Goal: Task Accomplishment & Management: Manage account settings

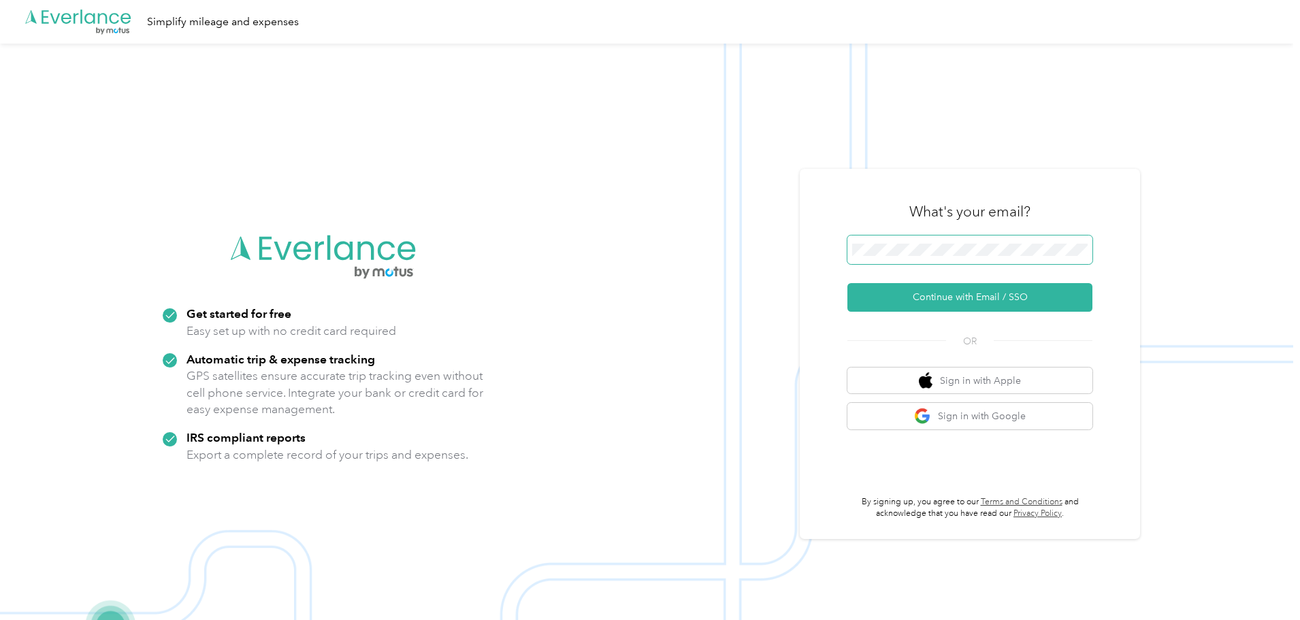
click at [847, 283] on button "Continue with Email / SSO" at bounding box center [969, 297] width 245 height 29
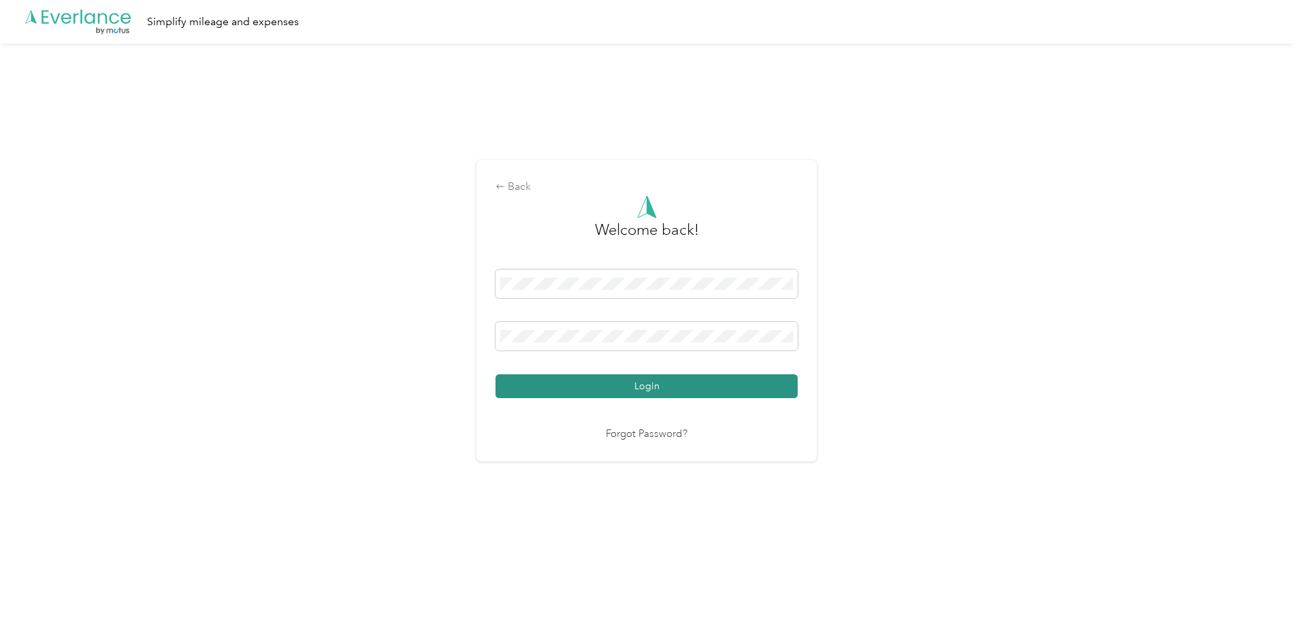
click at [643, 387] on button "Login" at bounding box center [646, 386] width 302 height 24
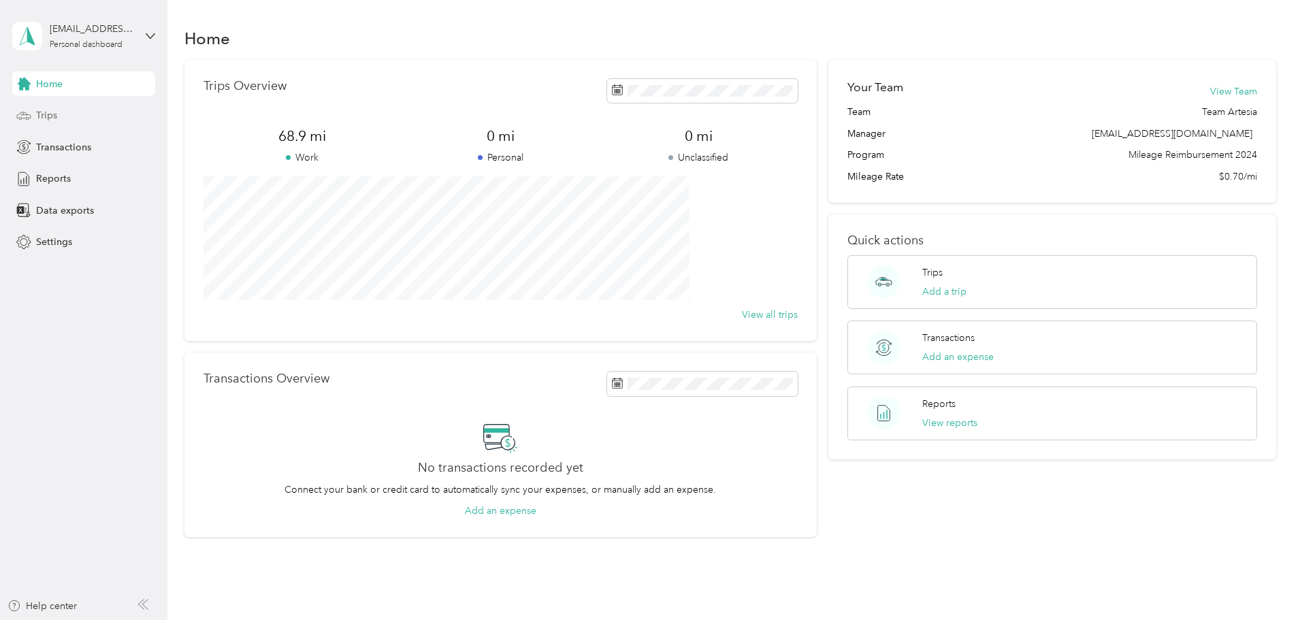
click at [65, 121] on div "Trips" at bounding box center [83, 115] width 143 height 24
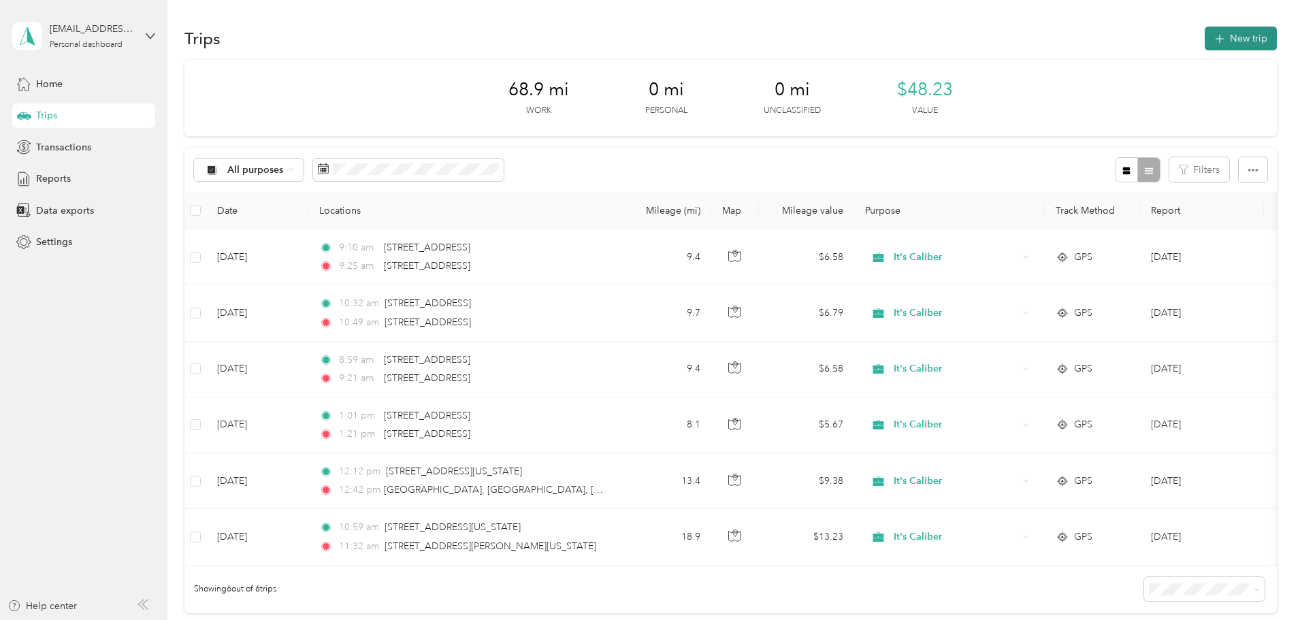
click at [1204, 42] on button "New trip" at bounding box center [1240, 39] width 72 height 24
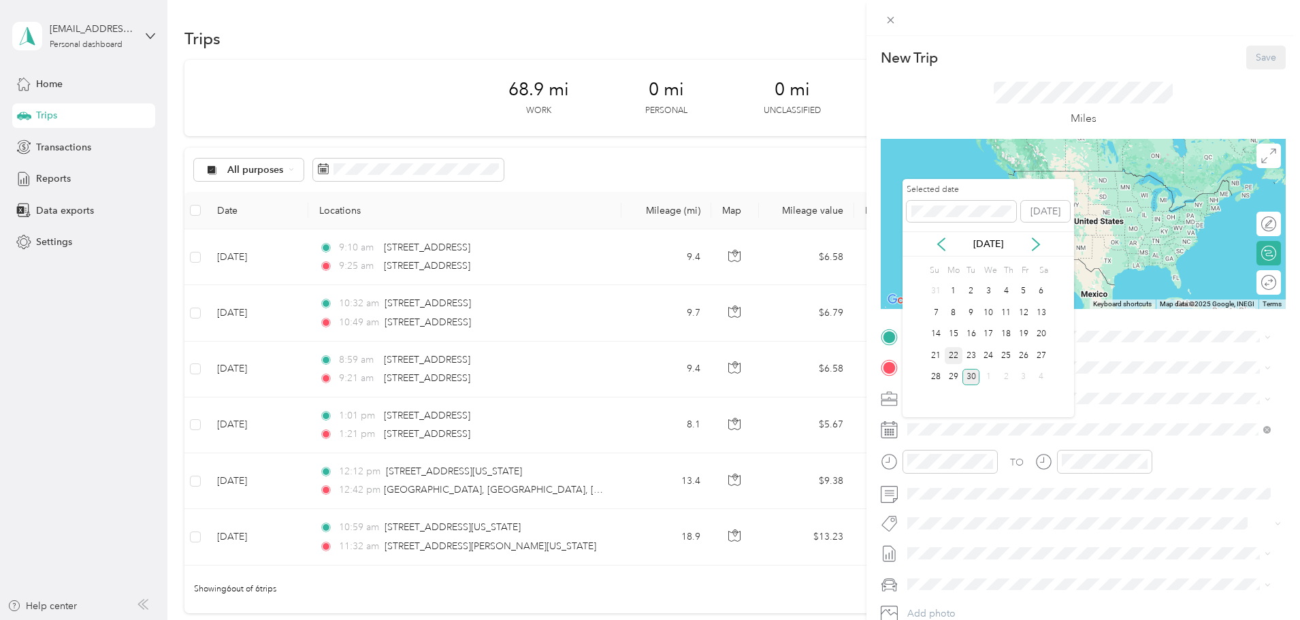
click at [950, 355] on div "22" at bounding box center [953, 355] width 18 height 17
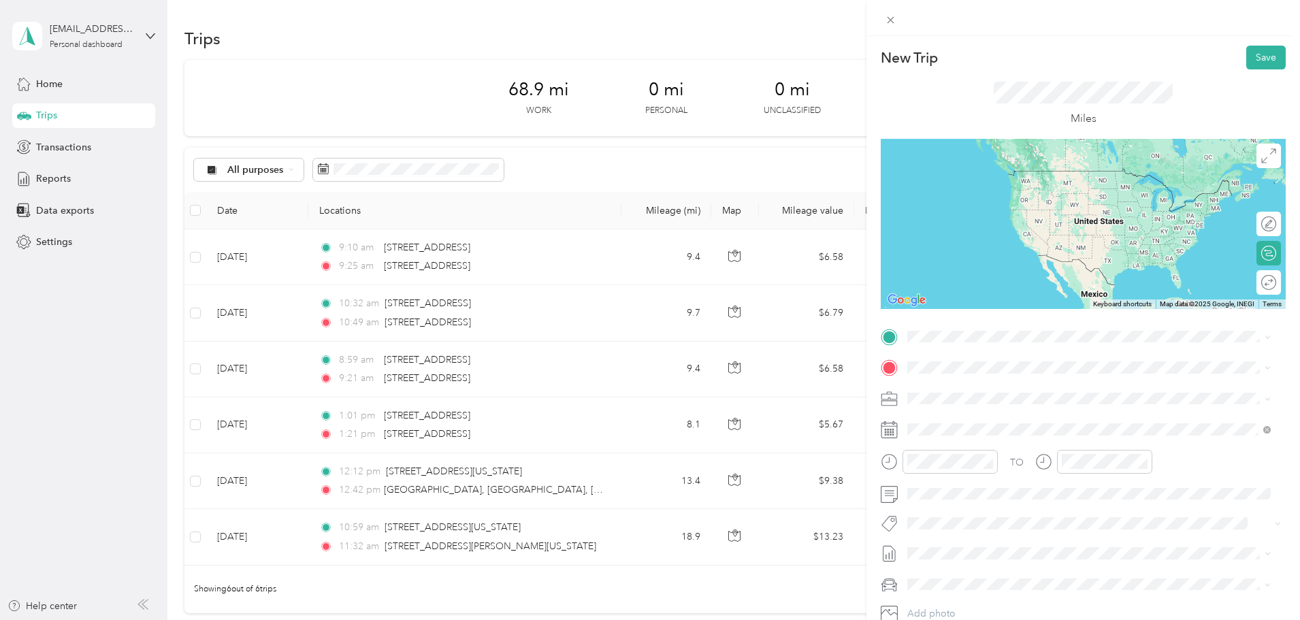
click at [1002, 378] on div "[STREET_ADDRESS][US_STATE]" at bounding box center [1089, 386] width 354 height 18
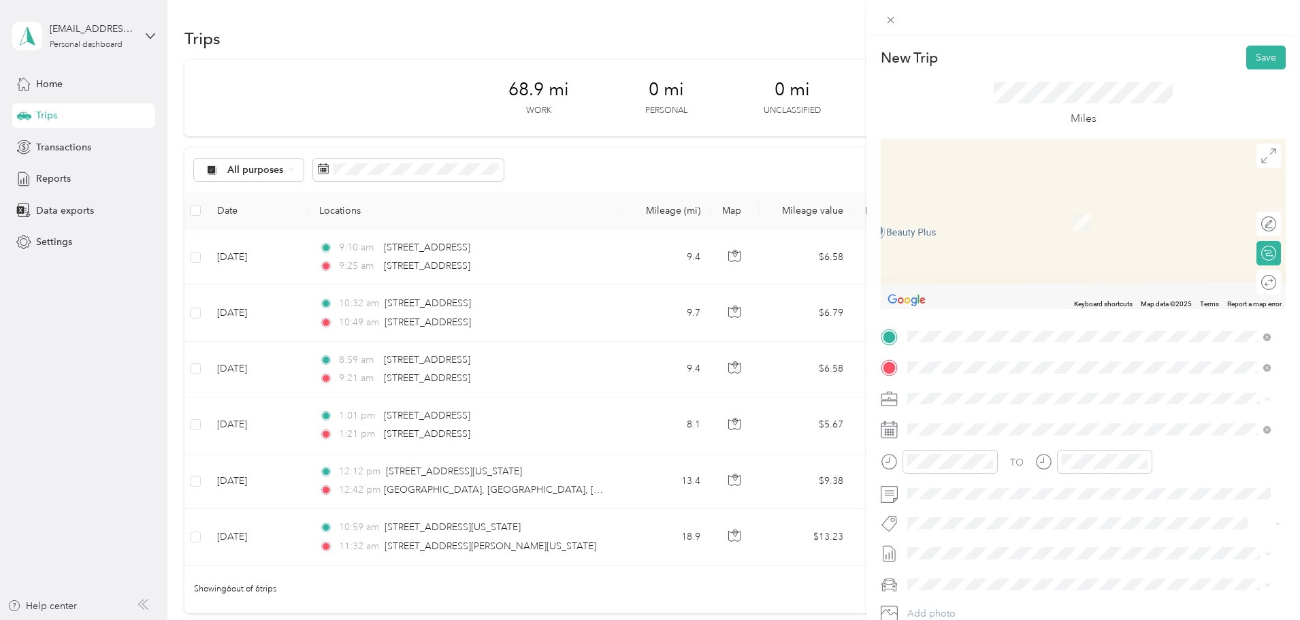
click at [1000, 416] on span "[STREET_ADDRESS][US_STATE]" at bounding box center [1001, 416] width 136 height 12
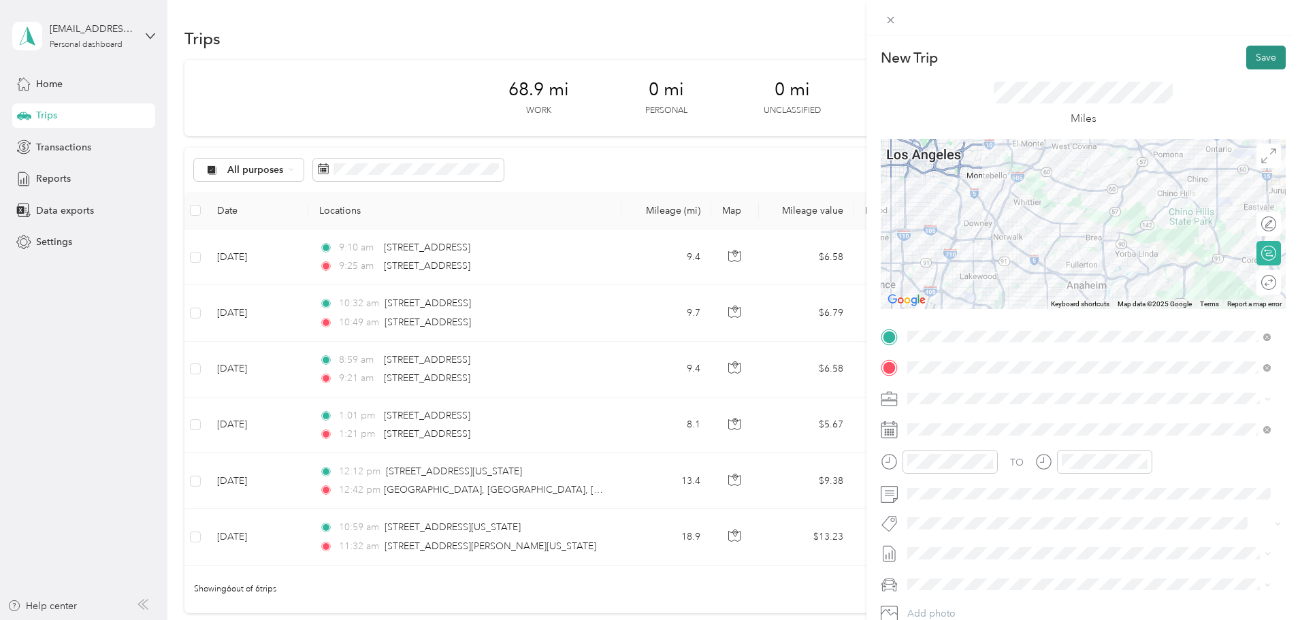
click at [1252, 54] on button "Save" at bounding box center [1265, 58] width 39 height 24
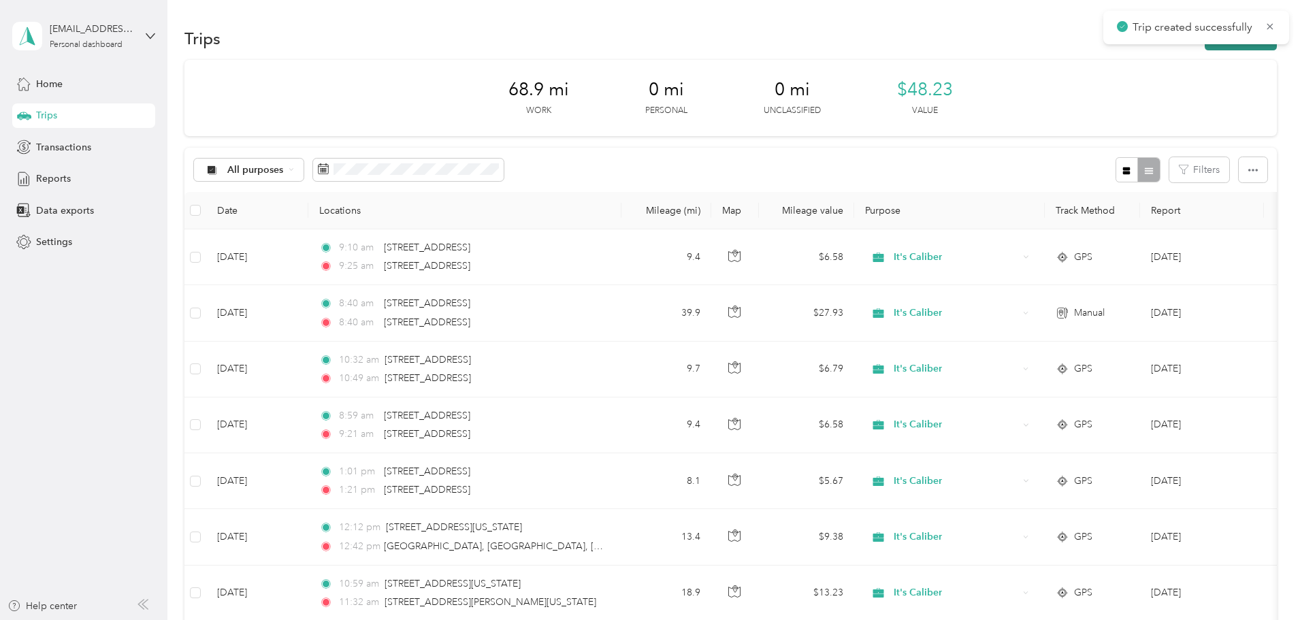
click at [1204, 47] on button "New trip" at bounding box center [1240, 39] width 72 height 24
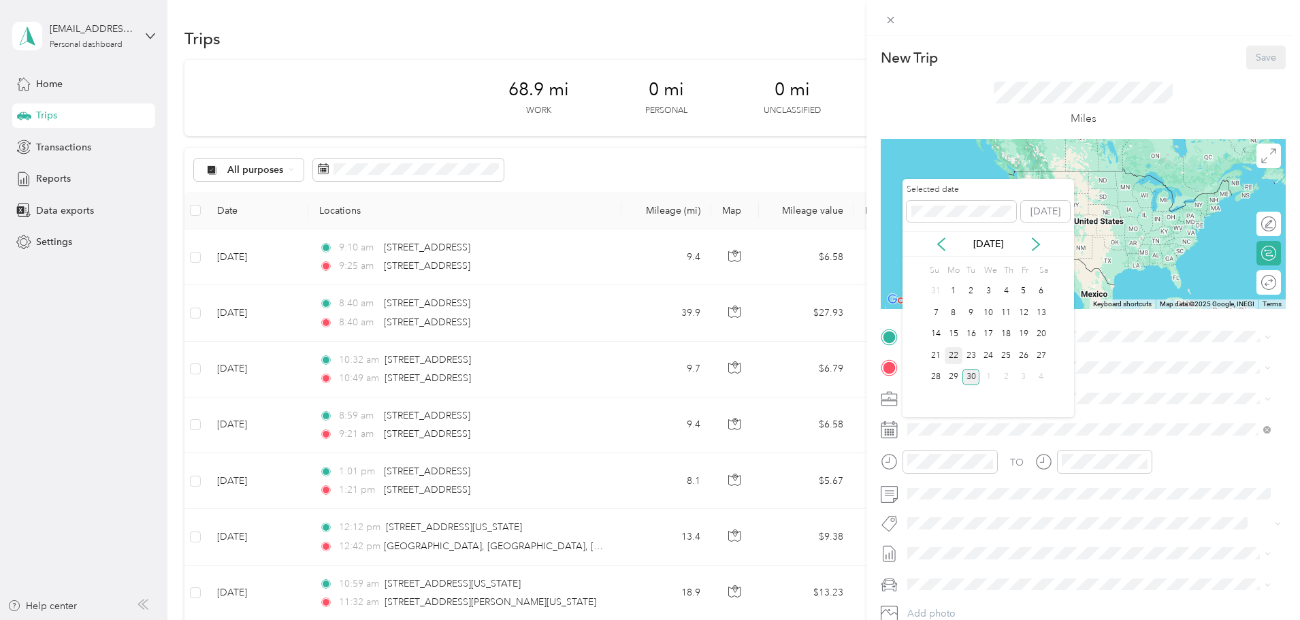
click at [949, 356] on div "22" at bounding box center [953, 355] width 18 height 17
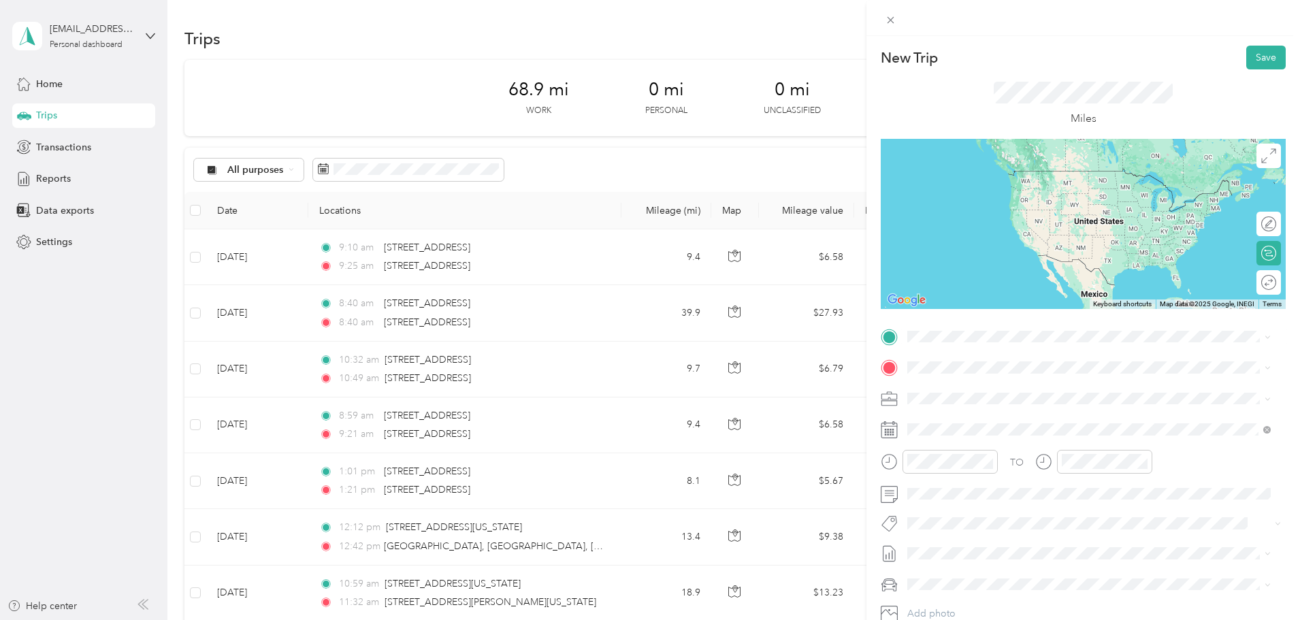
click at [1002, 398] on li "[STREET_ADDRESS][US_STATE]" at bounding box center [1088, 384] width 373 height 28
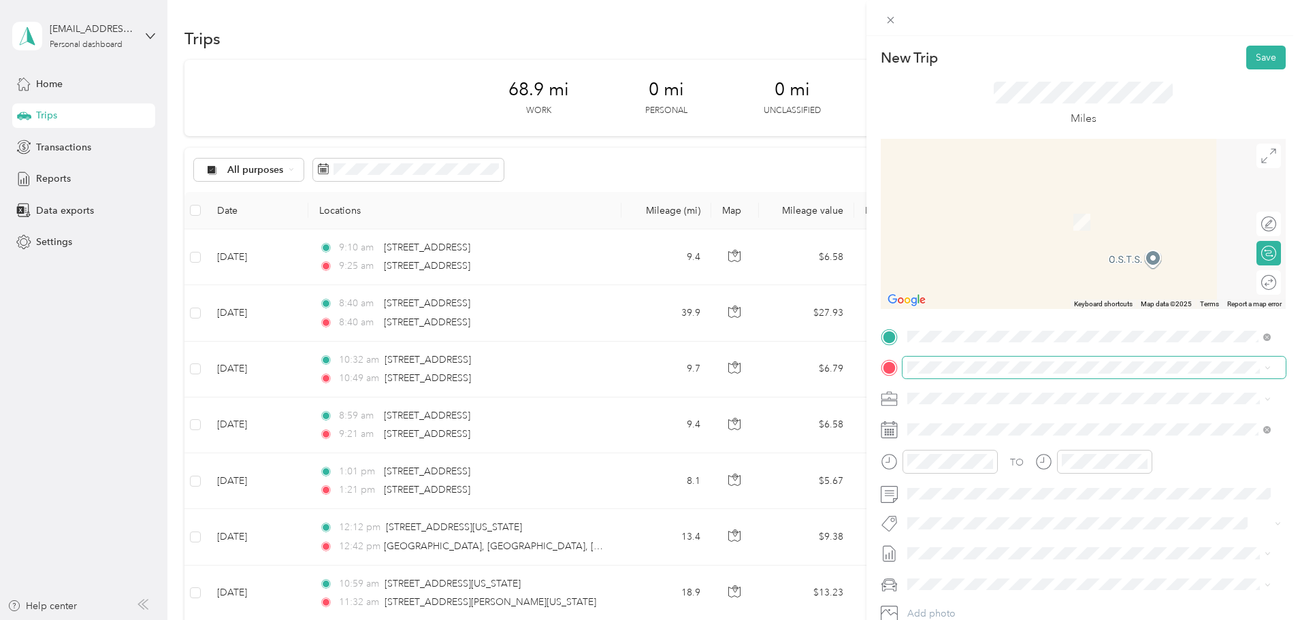
click at [989, 374] on span at bounding box center [1093, 368] width 383 height 22
click at [1006, 423] on span "[STREET_ADDRESS][US_STATE]" at bounding box center [1001, 416] width 136 height 12
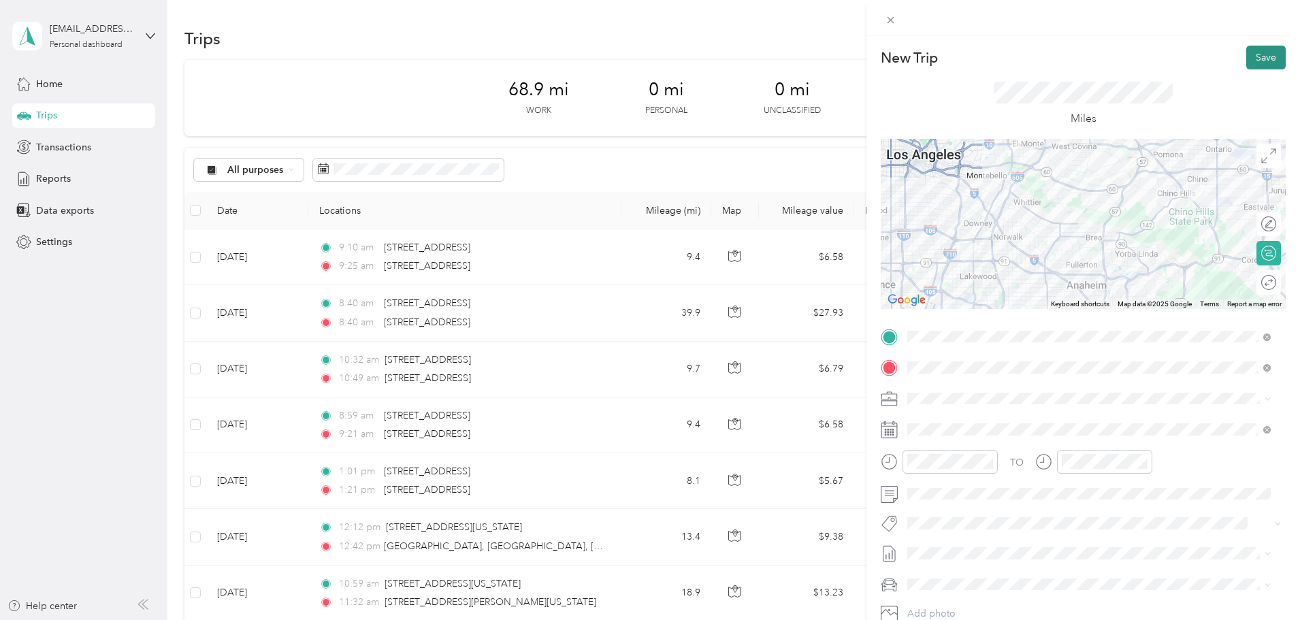
click at [1262, 59] on button "Save" at bounding box center [1265, 58] width 39 height 24
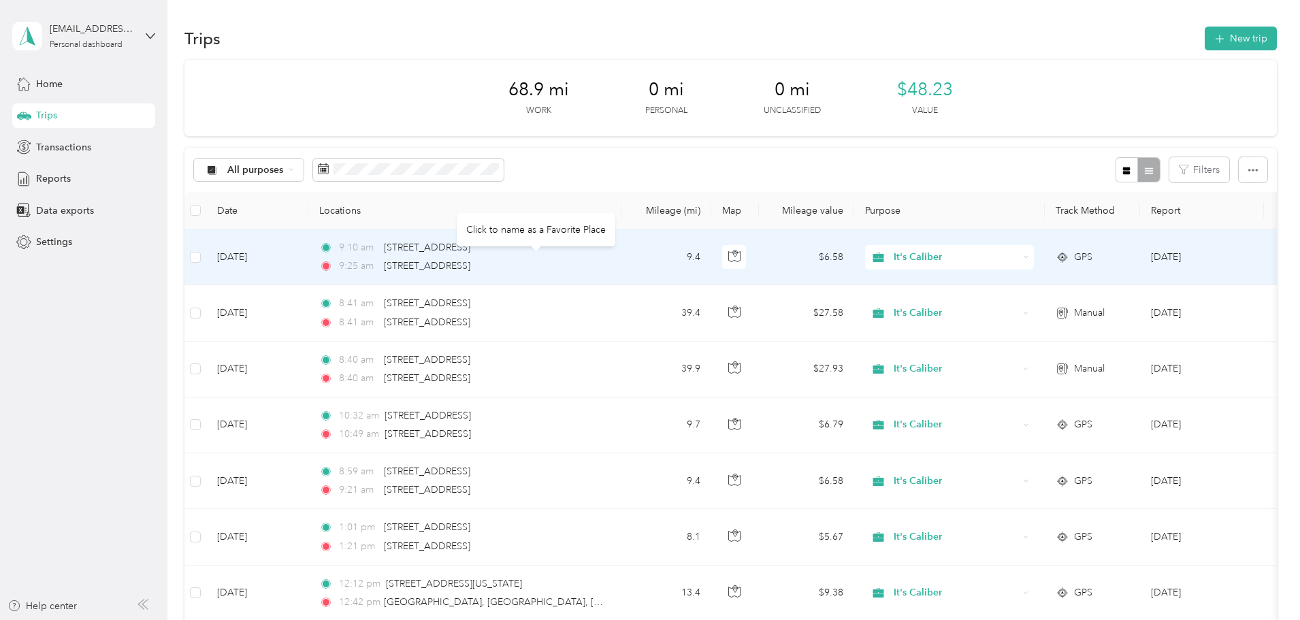
drag, startPoint x: 597, startPoint y: 265, endPoint x: 465, endPoint y: 270, distance: 132.8
click at [465, 270] on div "9:25 am [STREET_ADDRESS]" at bounding box center [462, 266] width 286 height 15
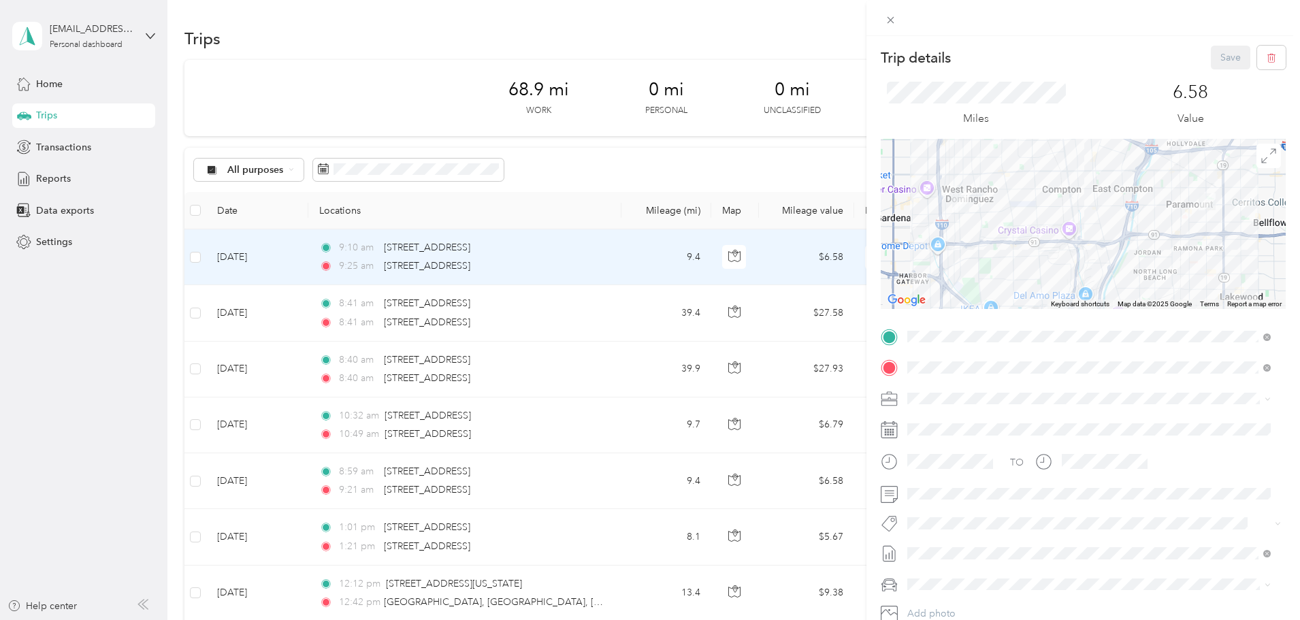
click at [657, 163] on div "Trip details Save This trip cannot be edited because it is either under review,…" at bounding box center [650, 310] width 1300 height 620
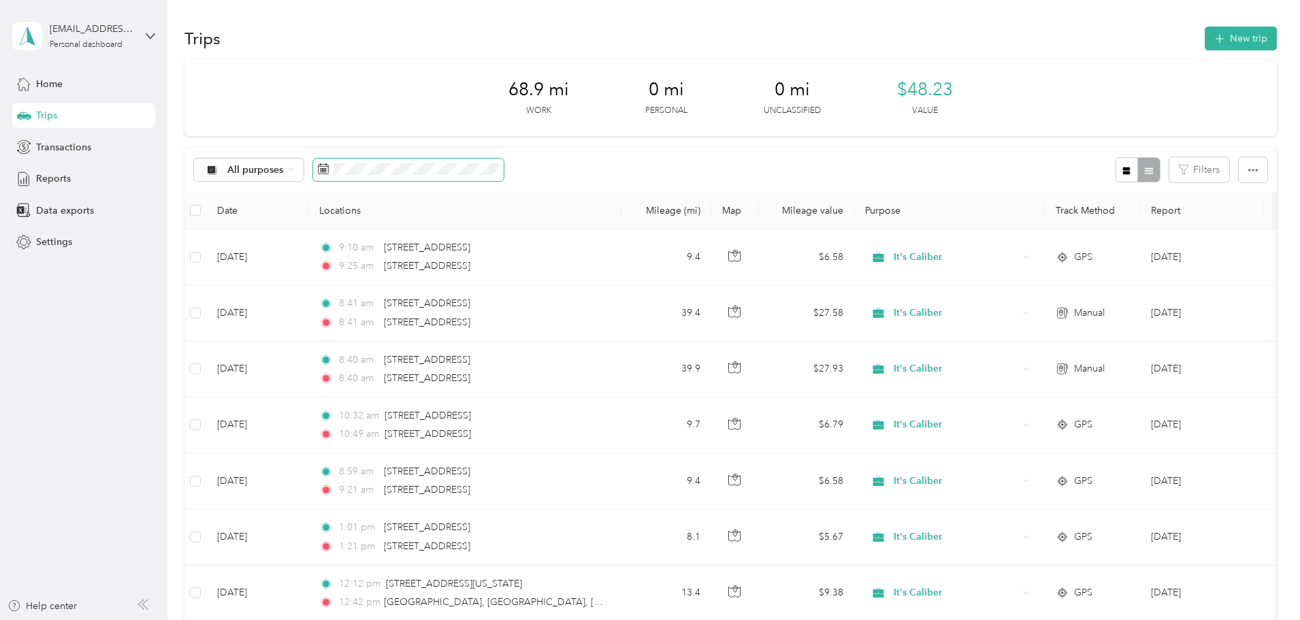
click at [329, 174] on span at bounding box center [323, 170] width 11 height 14
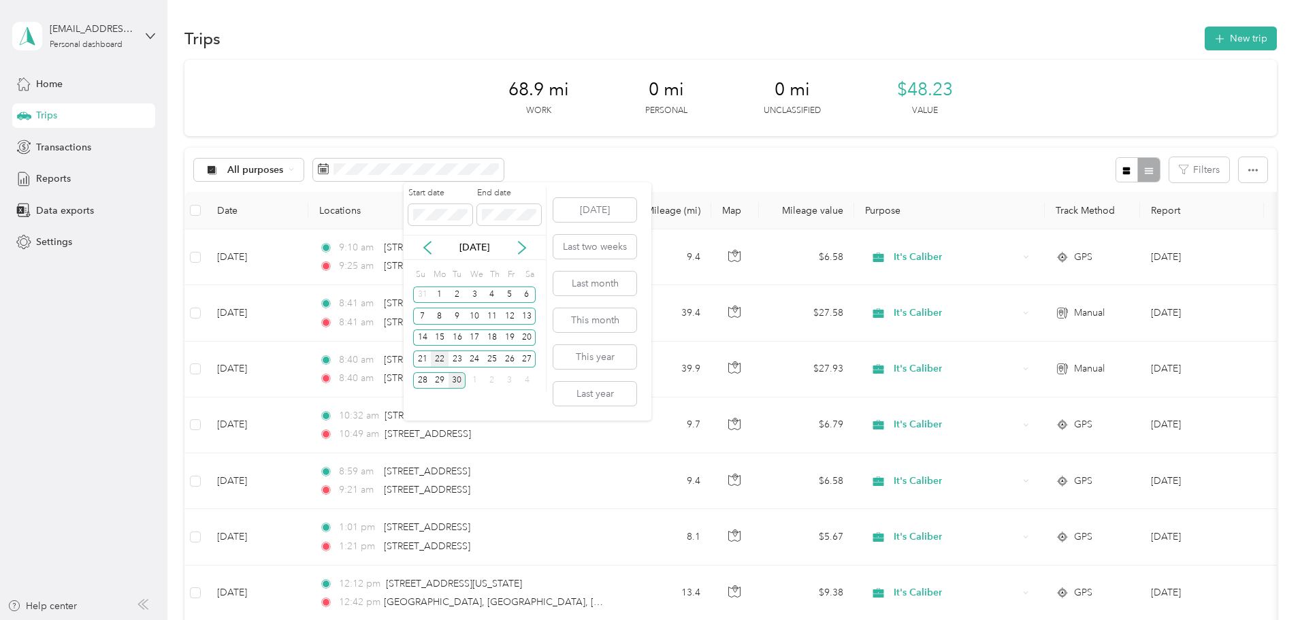
click at [441, 365] on div "22" at bounding box center [440, 358] width 18 height 17
click at [425, 386] on div "28" at bounding box center [422, 380] width 18 height 17
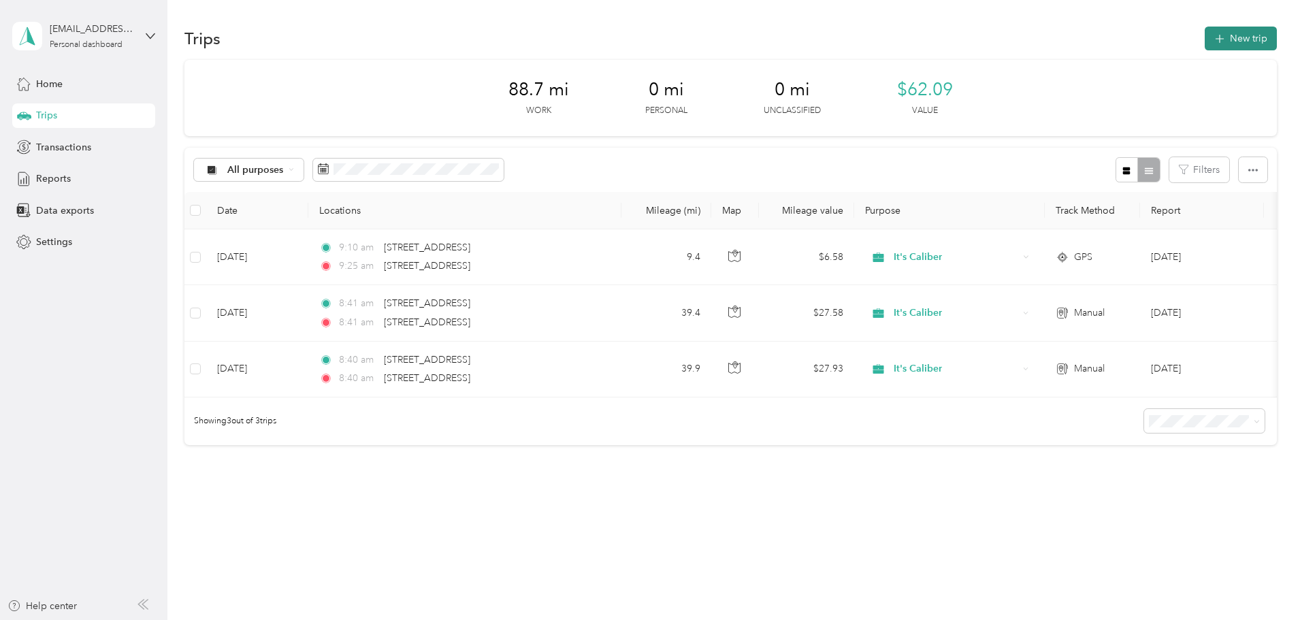
click at [1204, 37] on button "New trip" at bounding box center [1240, 39] width 72 height 24
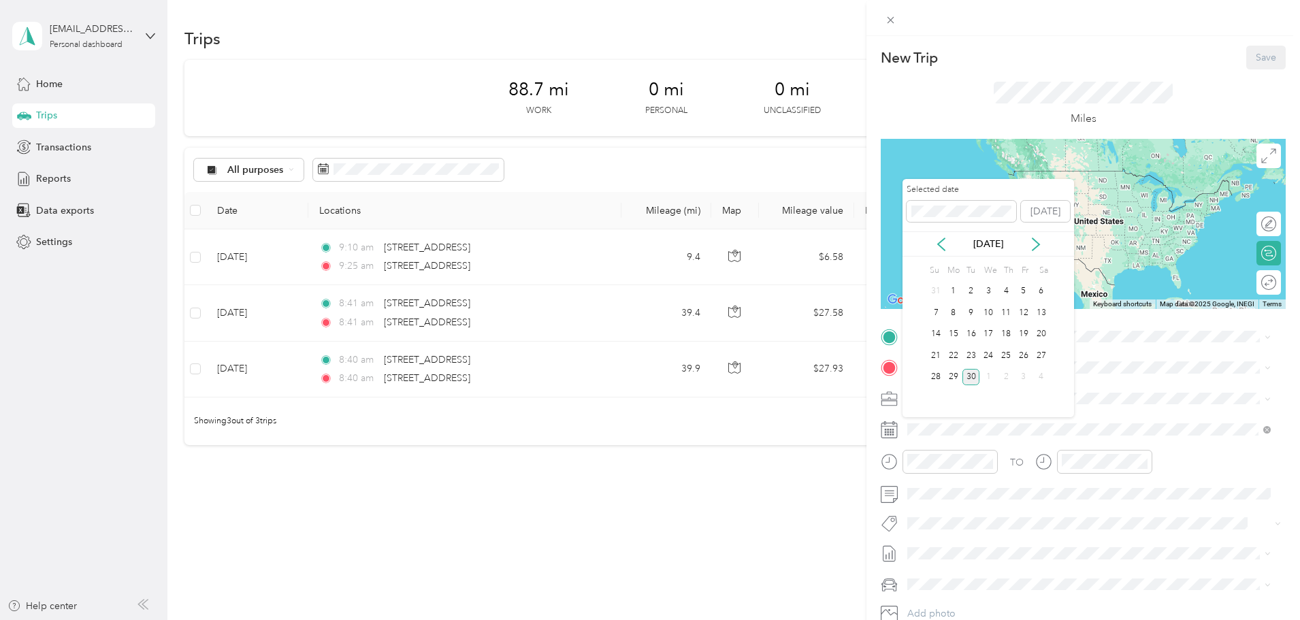
click at [1024, 356] on div "26" at bounding box center [1024, 355] width 18 height 17
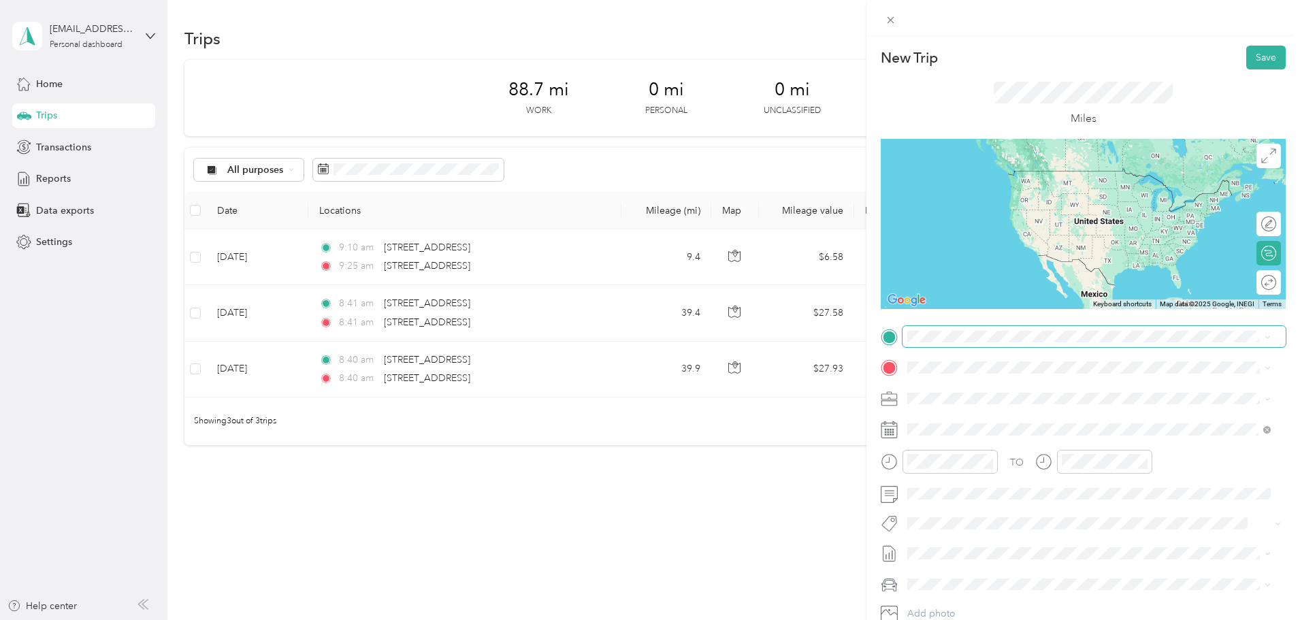
click at [963, 343] on span at bounding box center [1093, 337] width 383 height 22
drag, startPoint x: 1025, startPoint y: 388, endPoint x: 1015, endPoint y: 386, distance: 11.0
click at [1019, 387] on span "[STREET_ADDRESS][US_STATE]" at bounding box center [1001, 382] width 136 height 12
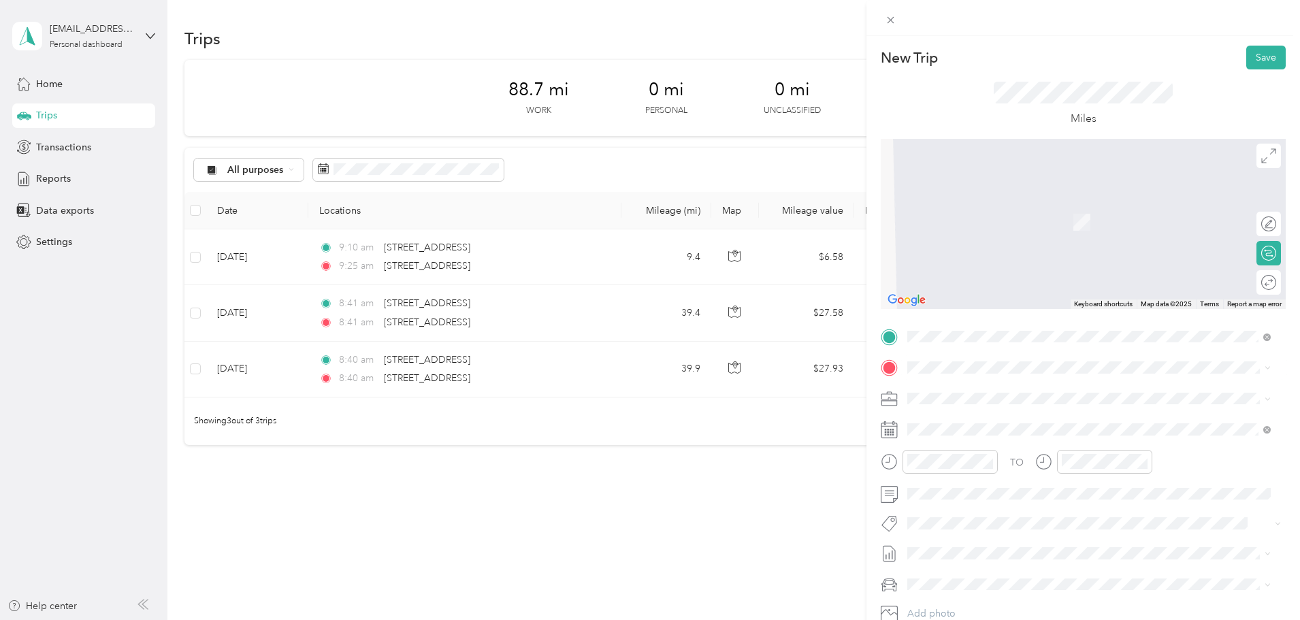
click at [976, 414] on span "[STREET_ADDRESS][US_STATE]" at bounding box center [1001, 414] width 136 height 12
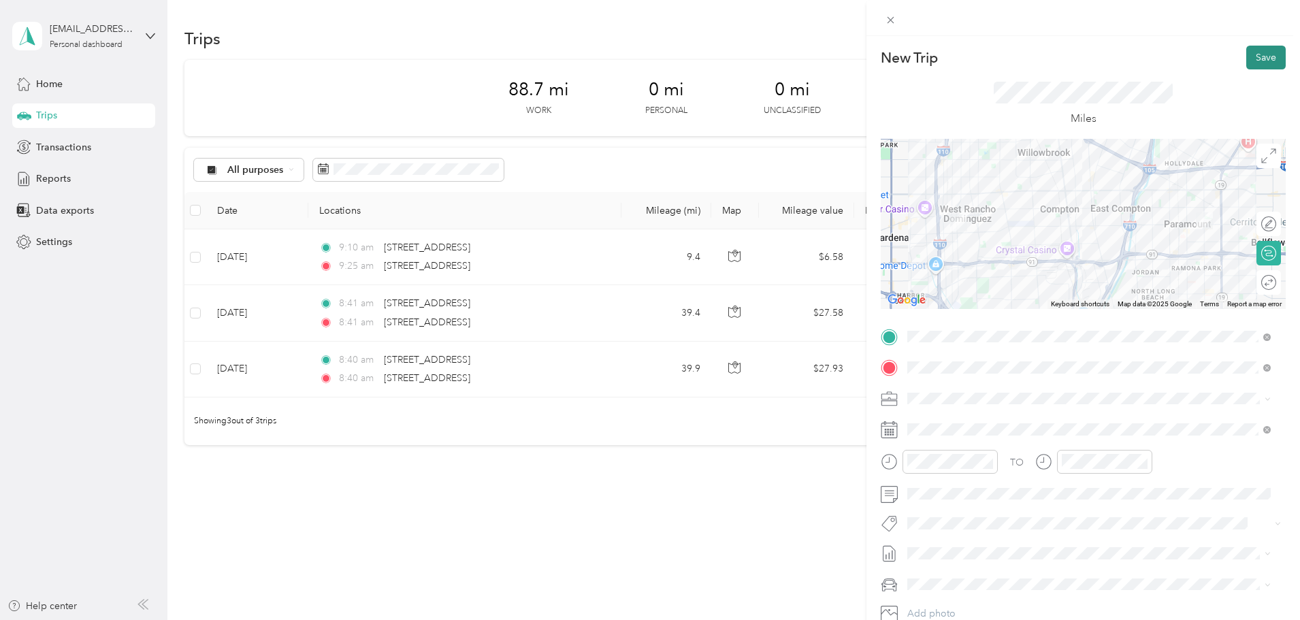
click at [1262, 55] on button "Save" at bounding box center [1265, 58] width 39 height 24
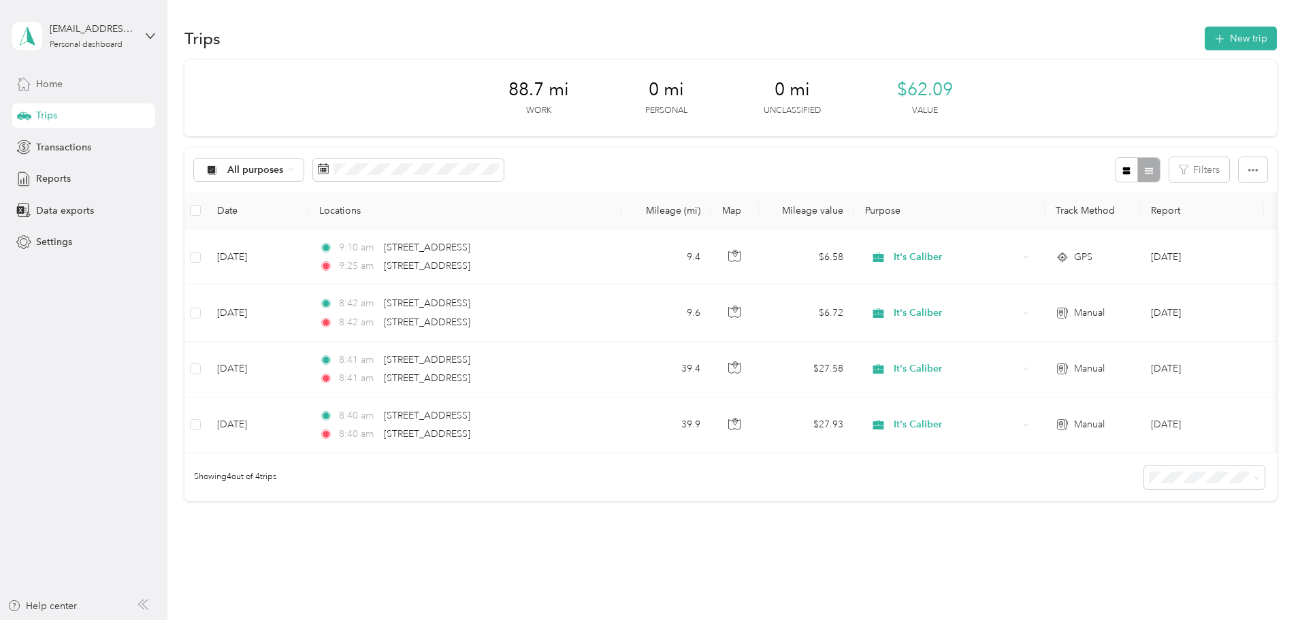
click at [70, 76] on div "Home" at bounding box center [83, 83] width 143 height 24
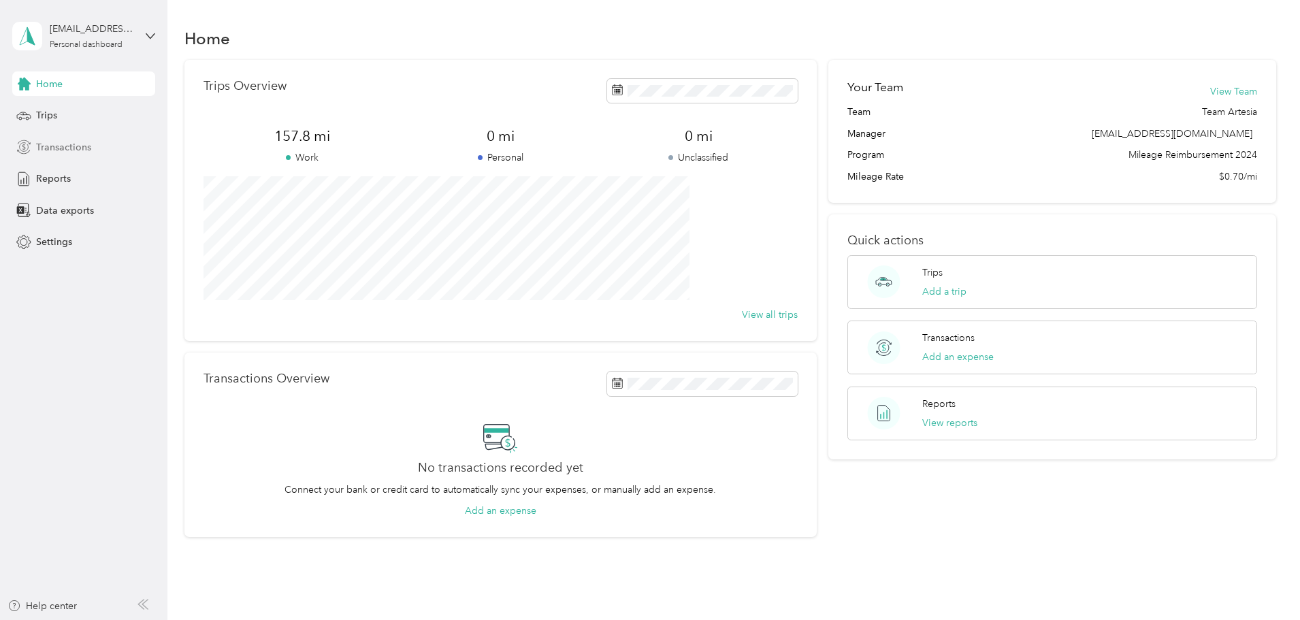
click at [104, 139] on div "Transactions" at bounding box center [83, 147] width 143 height 24
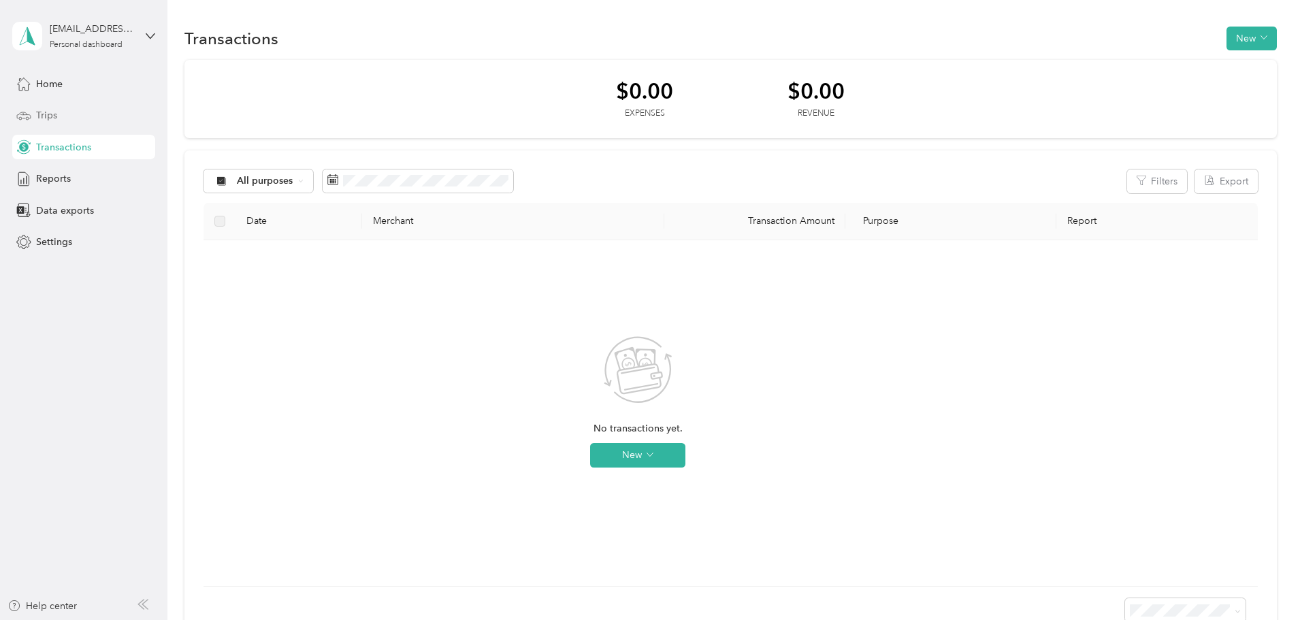
click at [71, 120] on div "Trips" at bounding box center [83, 115] width 143 height 24
